Goal: Task Accomplishment & Management: Manage account settings

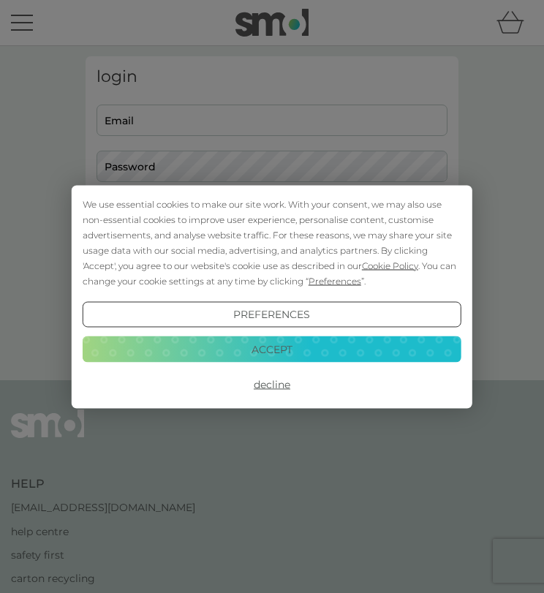
click at [271, 389] on button "Decline" at bounding box center [272, 384] width 379 height 26
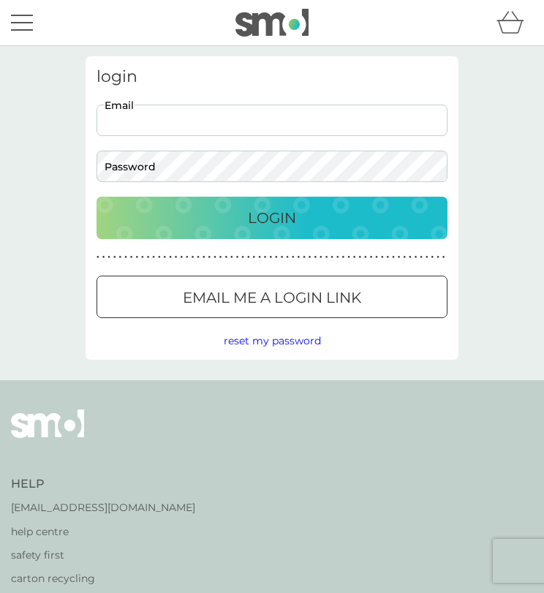
paste input "chromes-diurnal.0r@icloud.com"
type input "chromes-diurnal.0r@icloud.com"
click at [289, 340] on span "reset my password" at bounding box center [272, 340] width 97 height 13
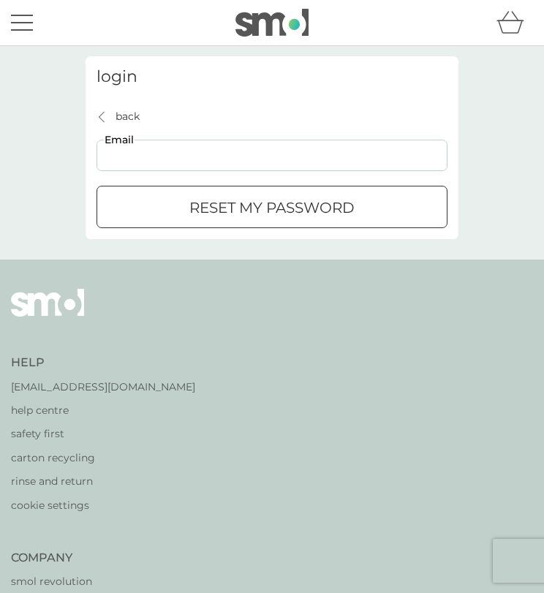
paste input "chromes-diurnal.0r@icloud.com"
type input "chromes-diurnal.0r@icloud.com"
click at [254, 207] on div "submit" at bounding box center [254, 205] width 1 height 1
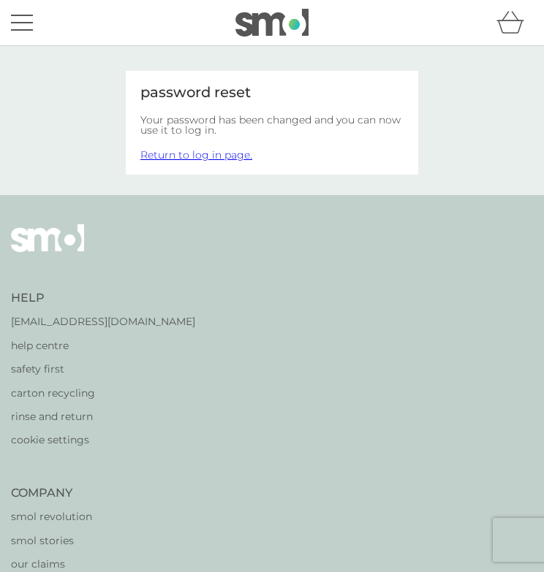
click at [196, 154] on link "Return to log in page." at bounding box center [196, 154] width 112 height 13
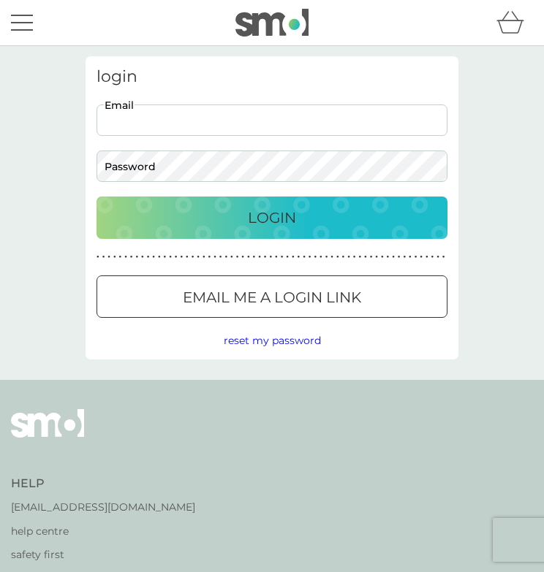
paste input "[EMAIL_ADDRESS][DOMAIN_NAME]"
type input "[EMAIL_ADDRESS][DOMAIN_NAME]"
click at [246, 223] on div "Login" at bounding box center [272, 217] width 322 height 23
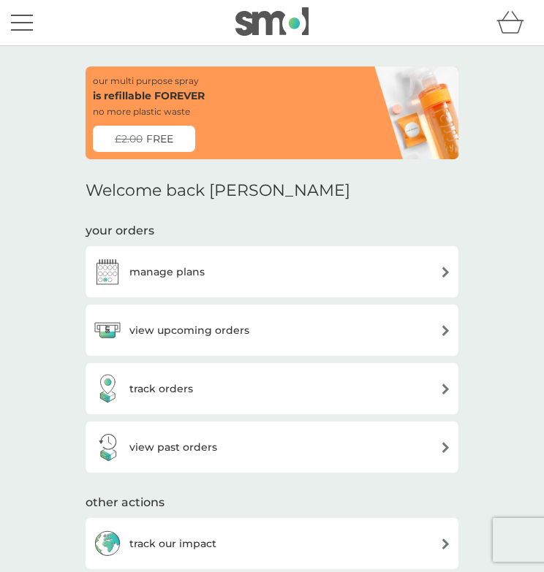
click at [286, 270] on div "manage plans" at bounding box center [272, 271] width 358 height 29
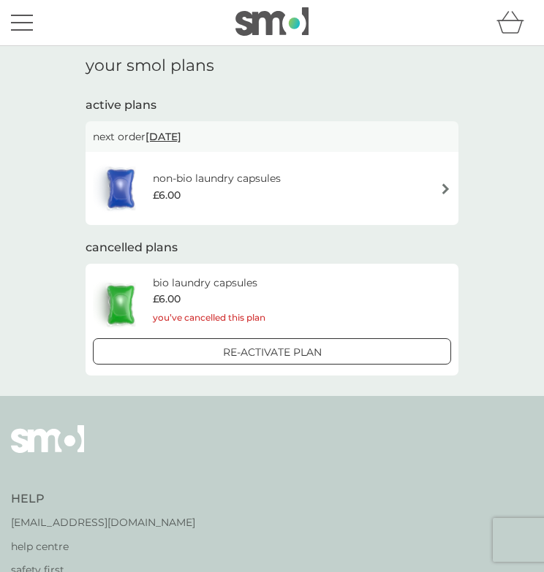
click at [444, 189] on img at bounding box center [445, 188] width 11 height 11
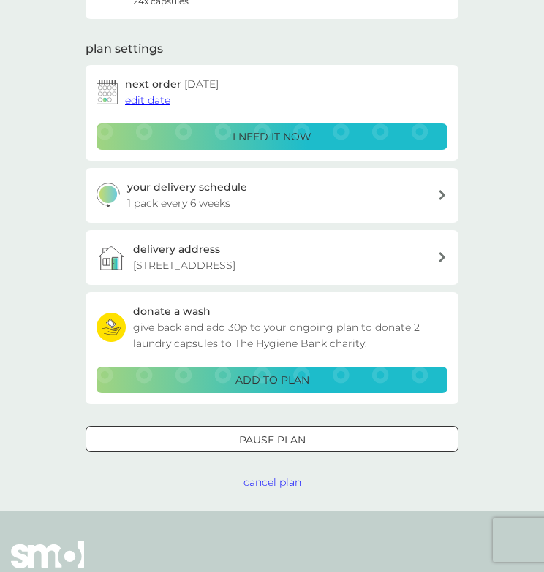
scroll to position [162, 0]
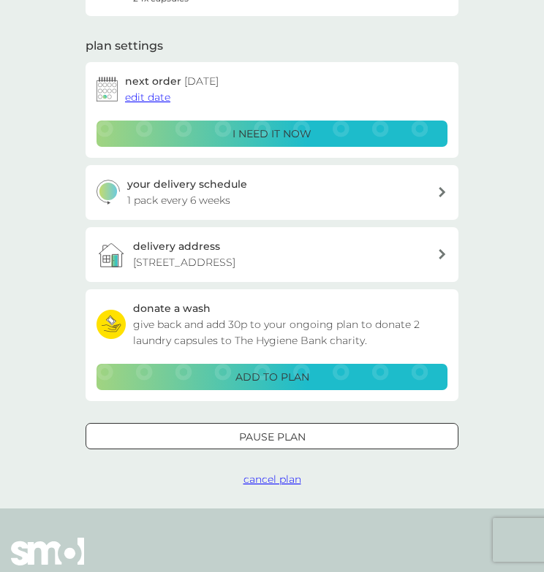
click at [436, 197] on div "your delivery schedule 1 pack every 6 weeks" at bounding box center [282, 192] width 311 height 33
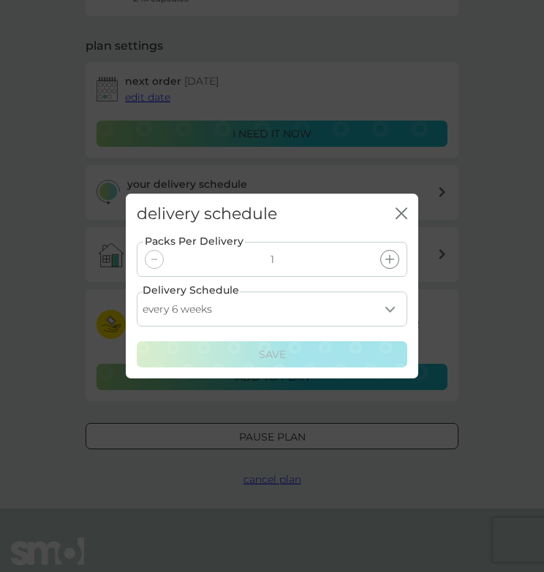
select select "28"
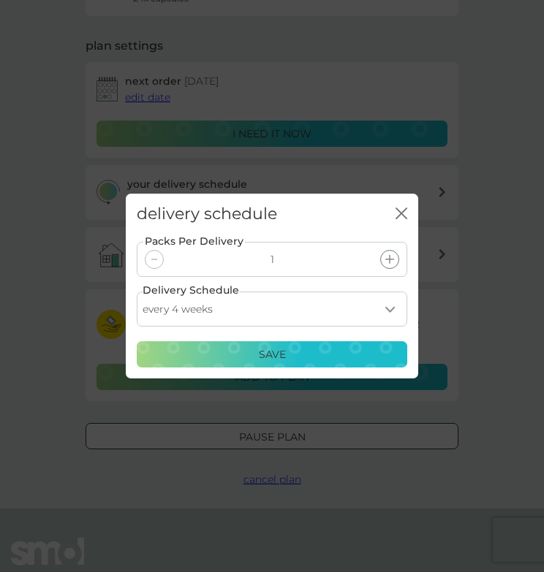
click at [271, 353] on p "Save" at bounding box center [272, 355] width 27 height 16
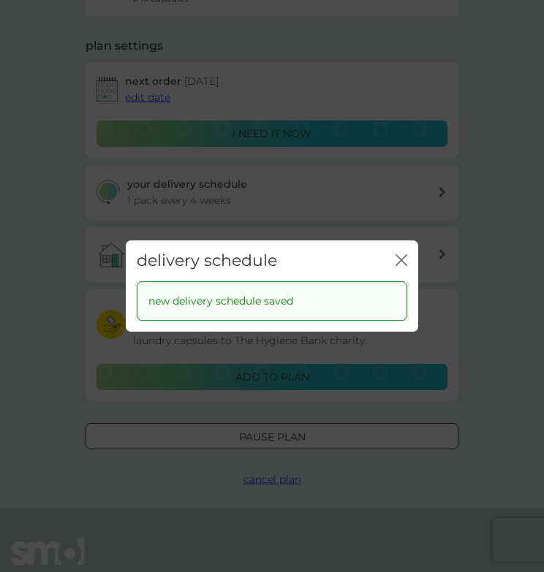
click at [488, 282] on div "delivery schedule close new delivery schedule saved" at bounding box center [272, 286] width 544 height 572
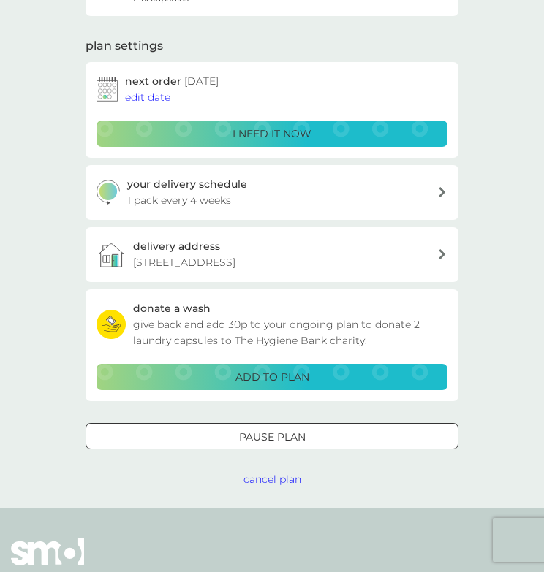
click at [276, 376] on p "ADD TO PLAN" at bounding box center [272, 377] width 74 height 16
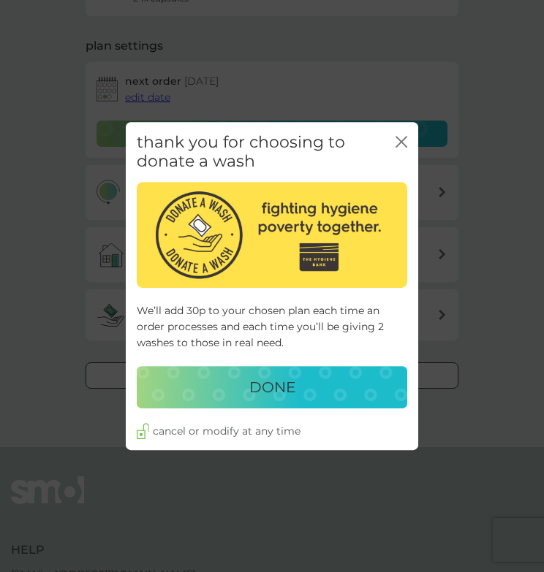
click at [292, 382] on p "DONE" at bounding box center [272, 387] width 46 height 23
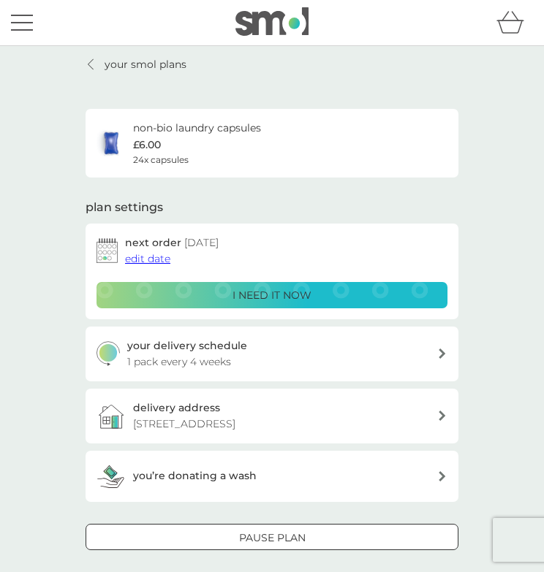
scroll to position [0, 0]
click at [91, 65] on icon at bounding box center [91, 64] width 6 height 12
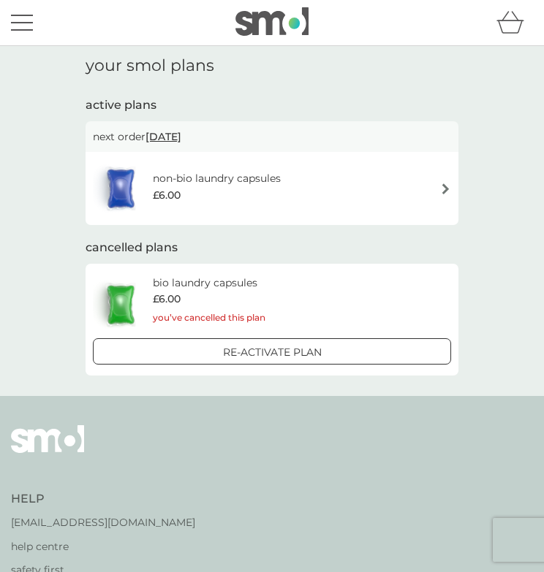
click at [18, 25] on button "menu" at bounding box center [22, 23] width 22 height 28
